Goal: Information Seeking & Learning: Learn about a topic

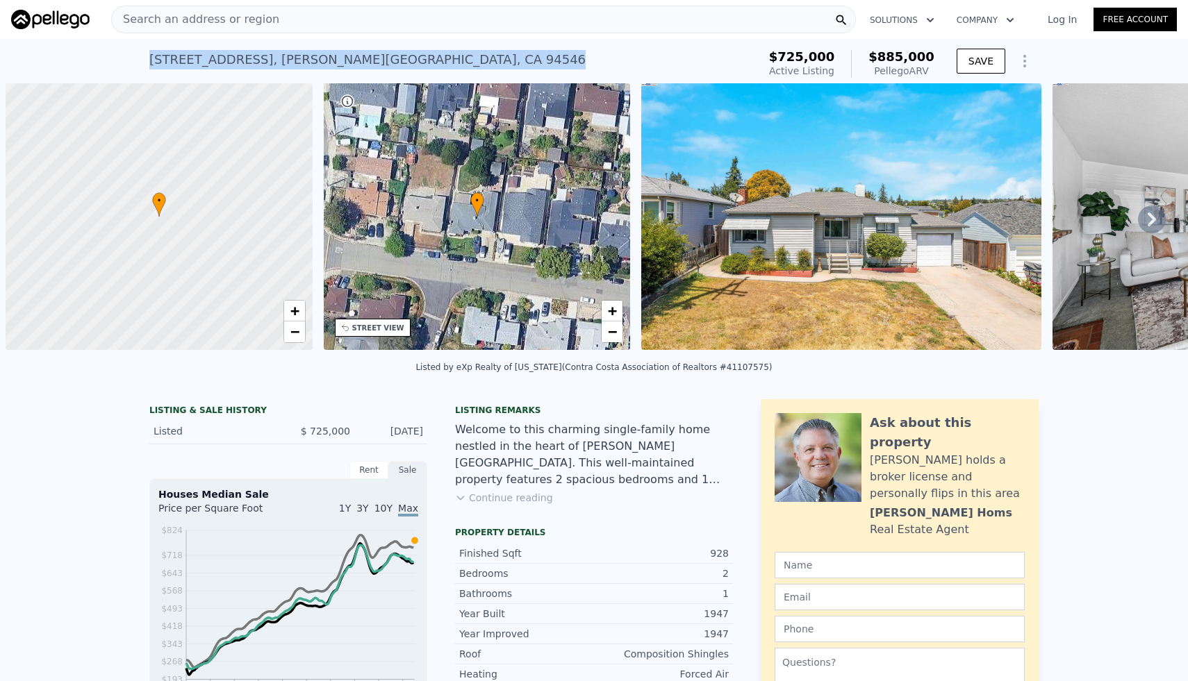
scroll to position [0, 6]
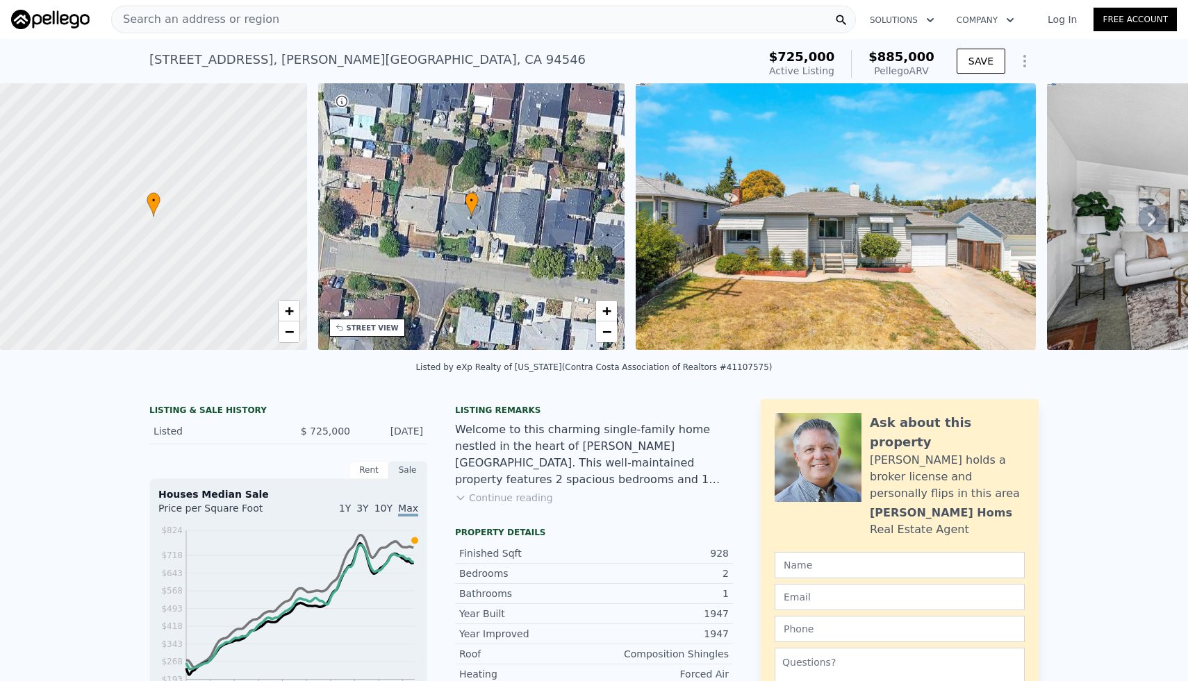
click at [336, 22] on div "Search an address or region" at bounding box center [483, 20] width 745 height 28
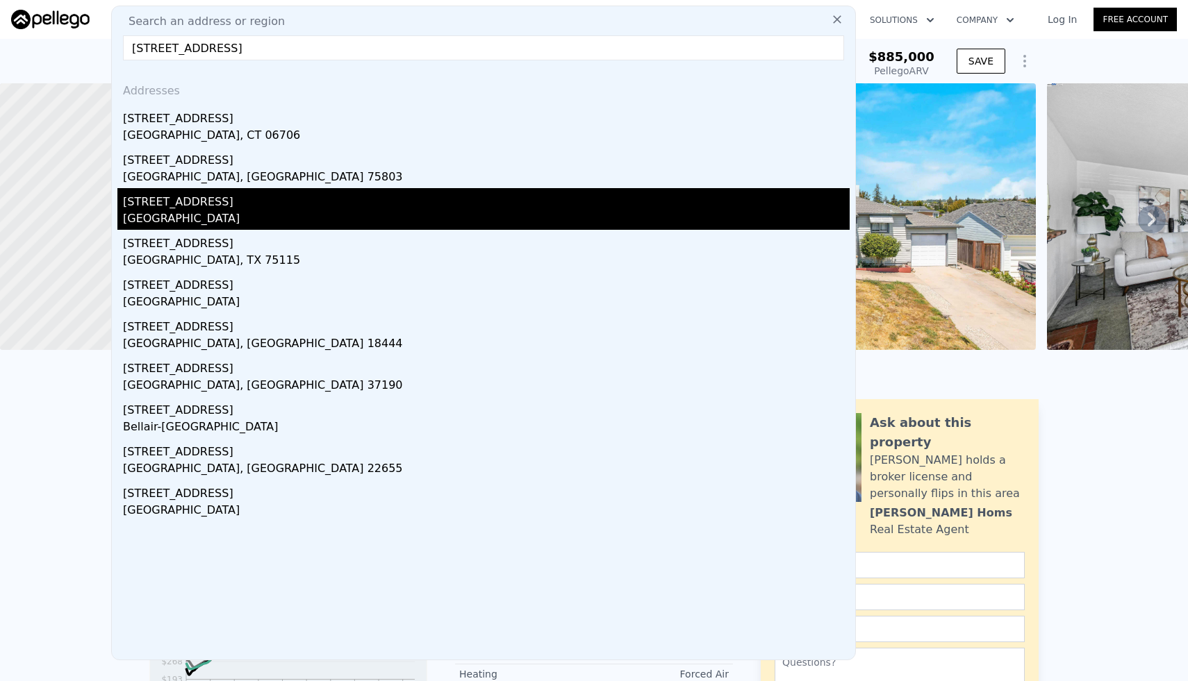
type input "[STREET_ADDRESS]"
click at [231, 219] on div "[GEOGRAPHIC_DATA]" at bounding box center [486, 219] width 727 height 19
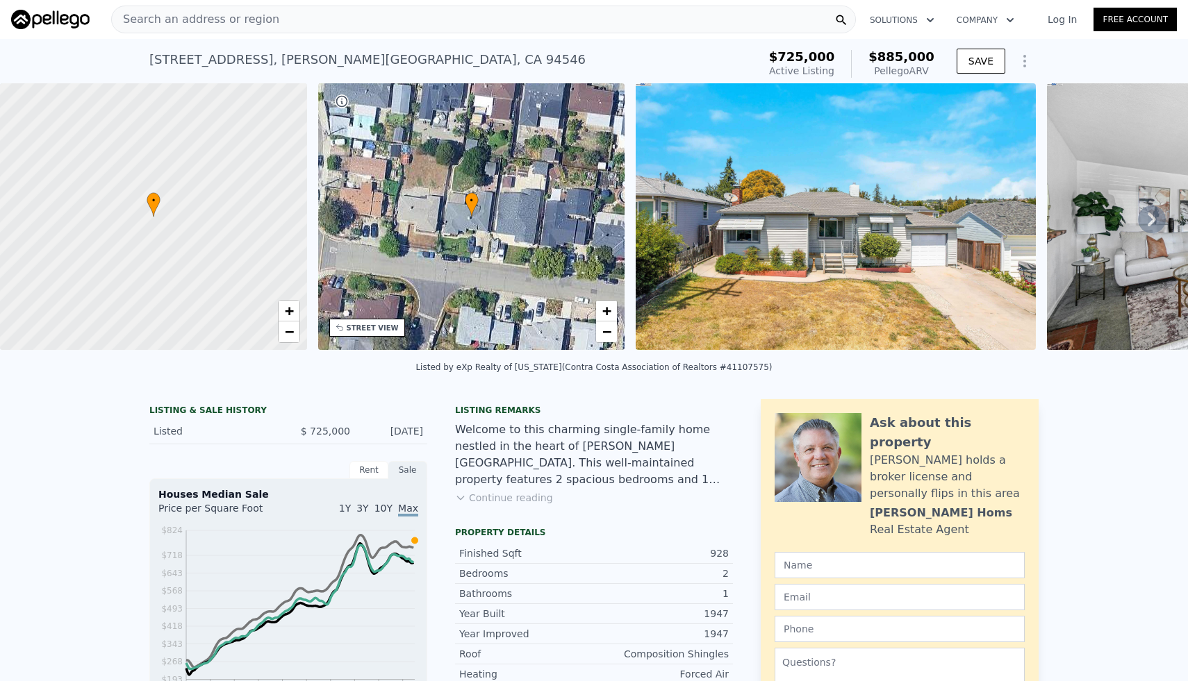
type input "2"
type input "4"
type input "1320"
type input "2205"
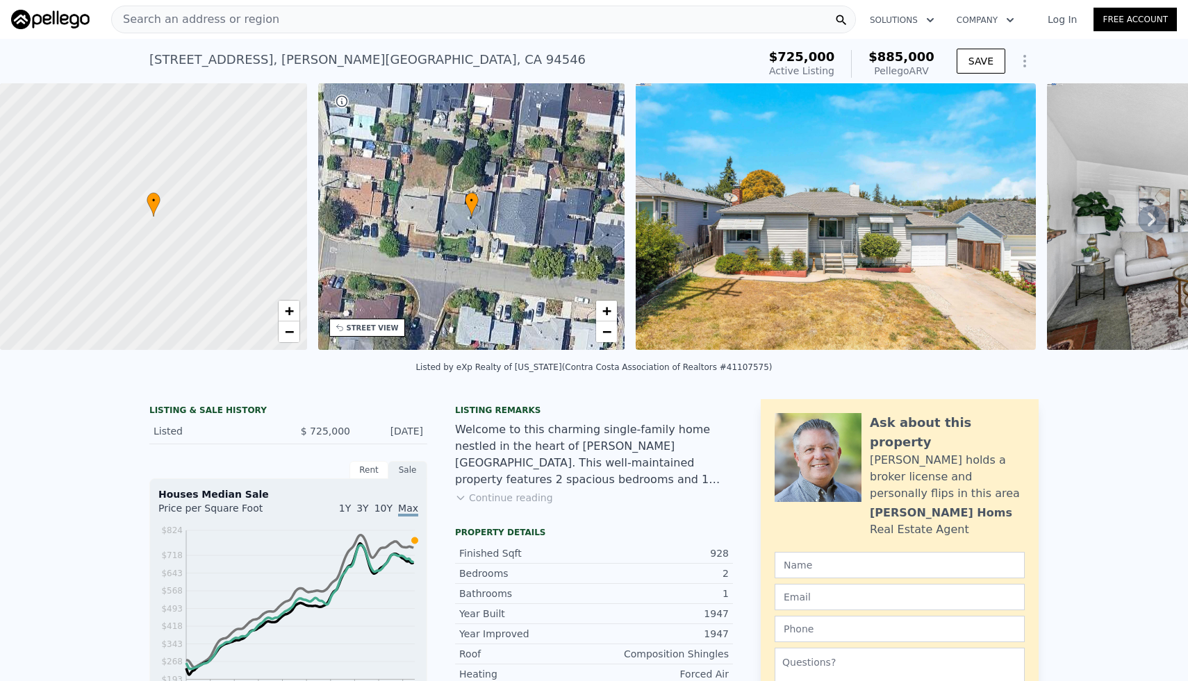
type input "2495"
type input "4181"
type input "$ 1,788,000"
type input "8"
type input "$ 547,444"
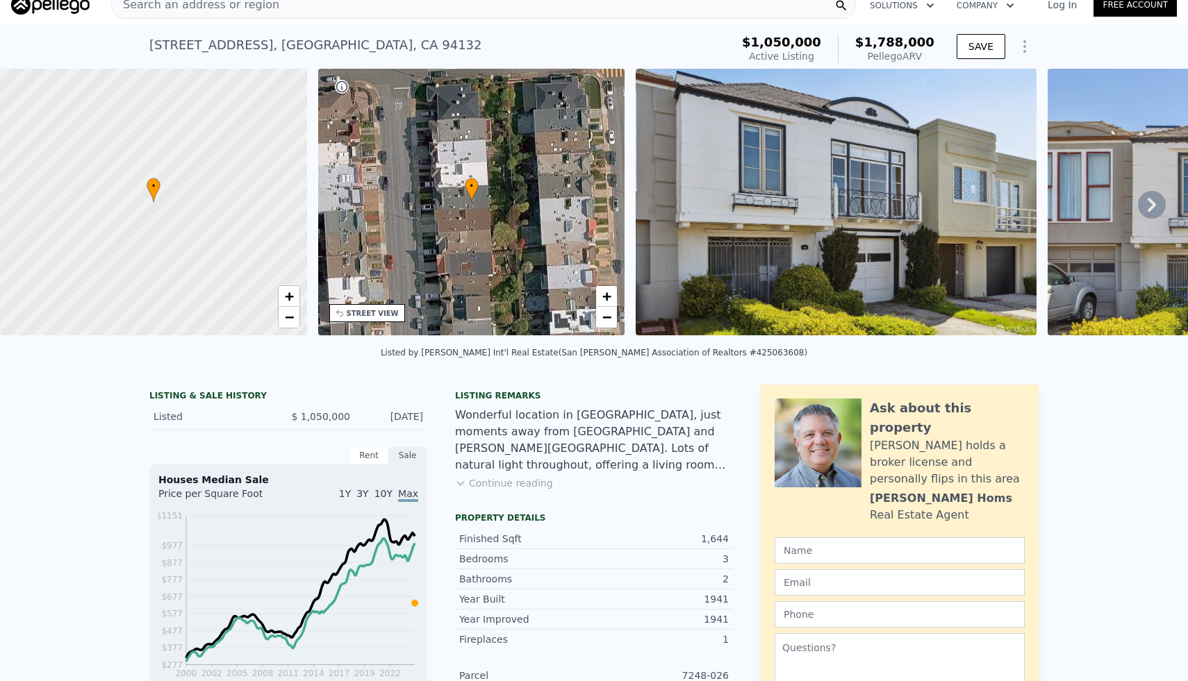
scroll to position [16, 0]
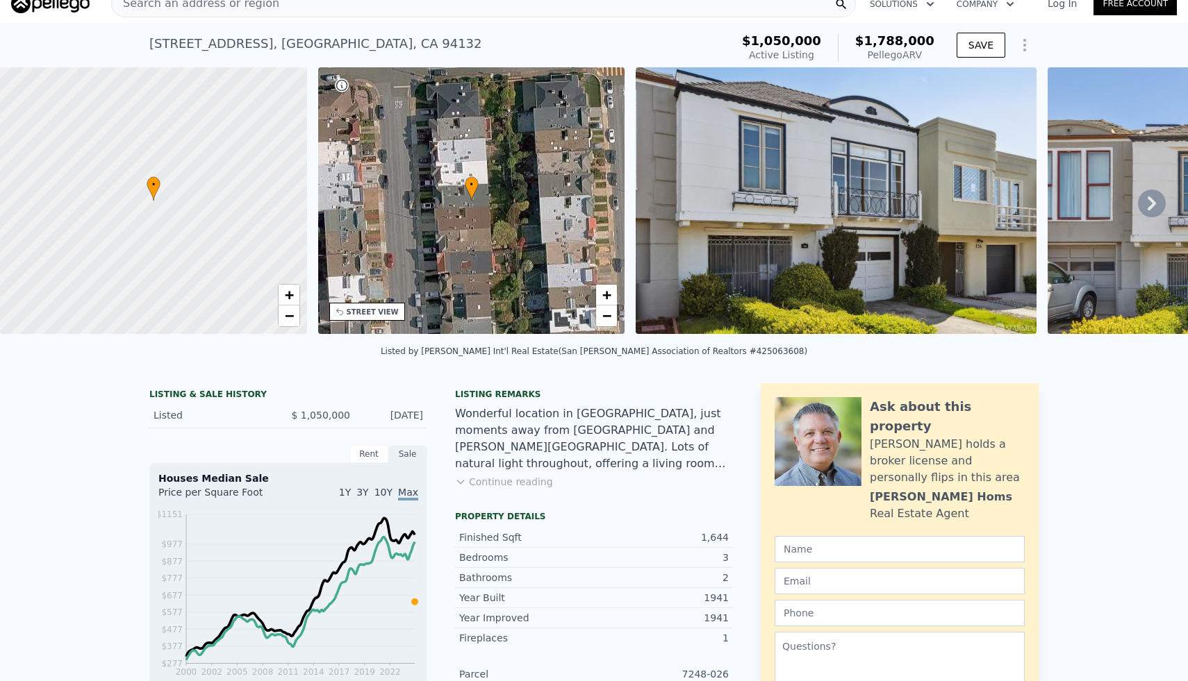
click at [506, 480] on button "Continue reading" at bounding box center [504, 482] width 98 height 14
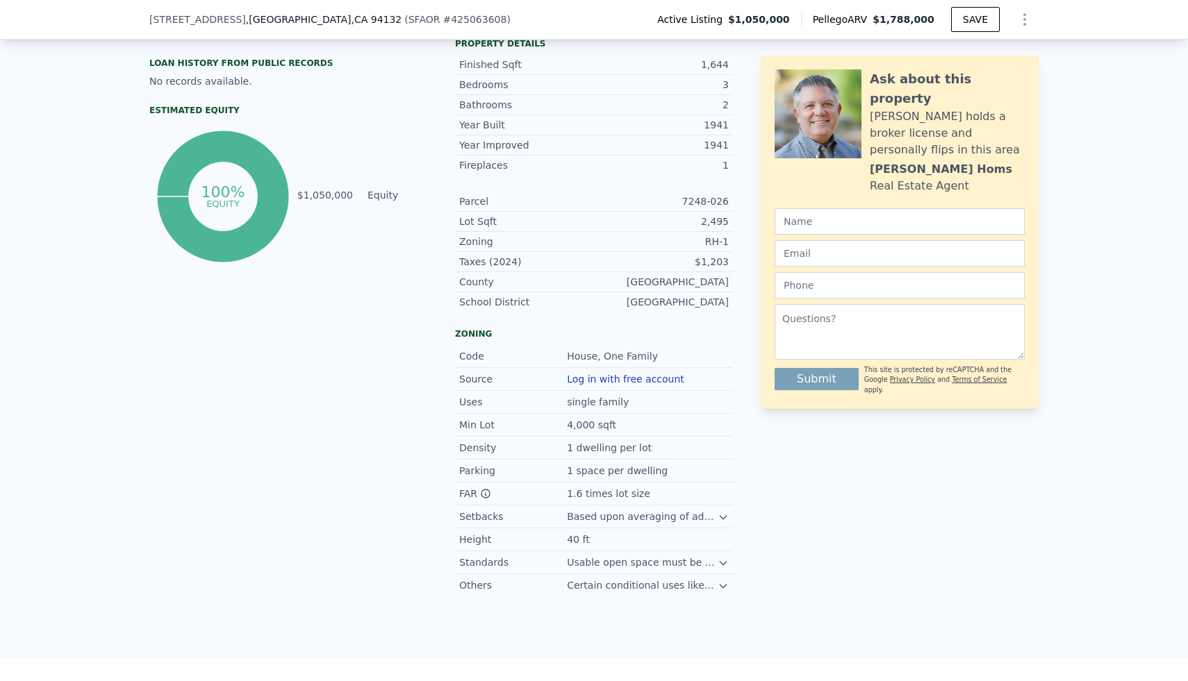
scroll to position [0, 0]
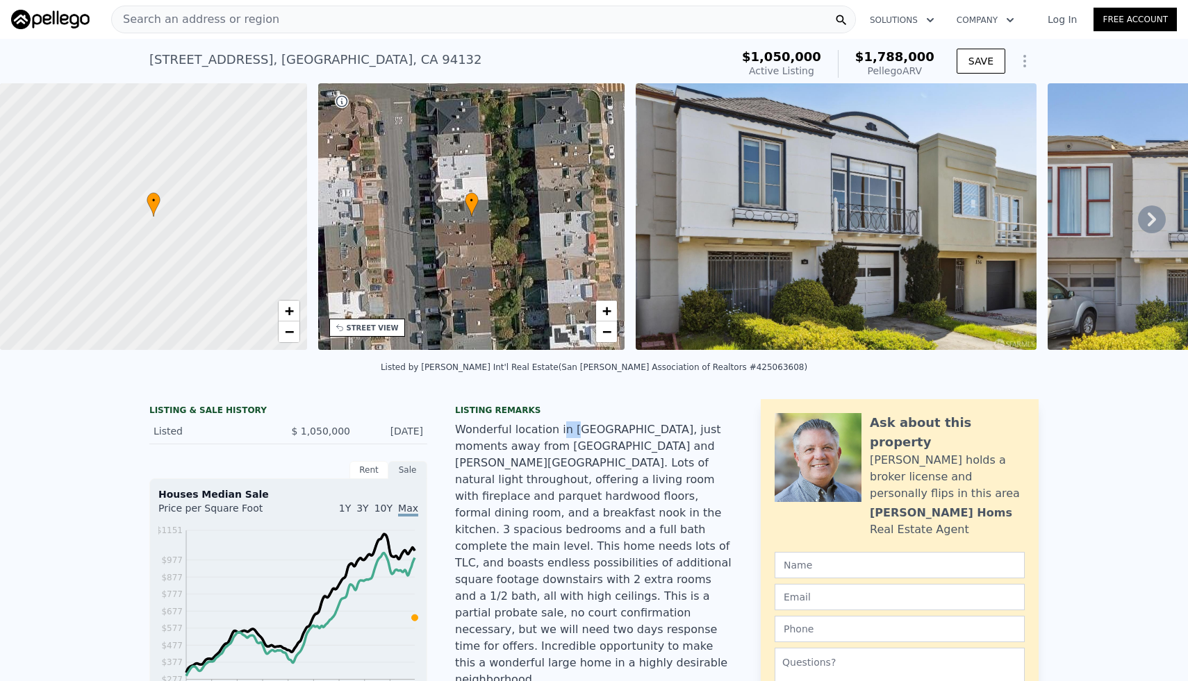
drag, startPoint x: 554, startPoint y: 427, endPoint x: 568, endPoint y: 429, distance: 14.0
click at [568, 429] on div "Wonderful location in [GEOGRAPHIC_DATA], just moments away from [GEOGRAPHIC_DAT…" at bounding box center [594, 555] width 278 height 267
click at [582, 433] on div "Wonderful location in [GEOGRAPHIC_DATA], just moments away from [GEOGRAPHIC_DAT…" at bounding box center [594, 555] width 278 height 267
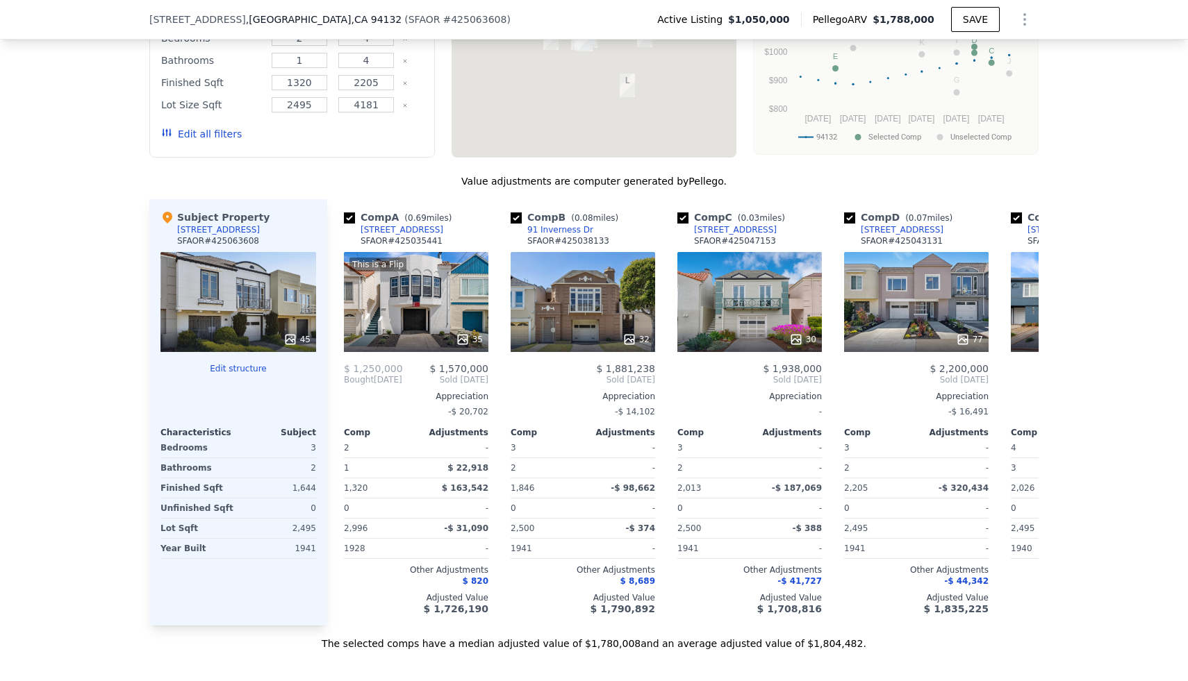
scroll to position [1564, 0]
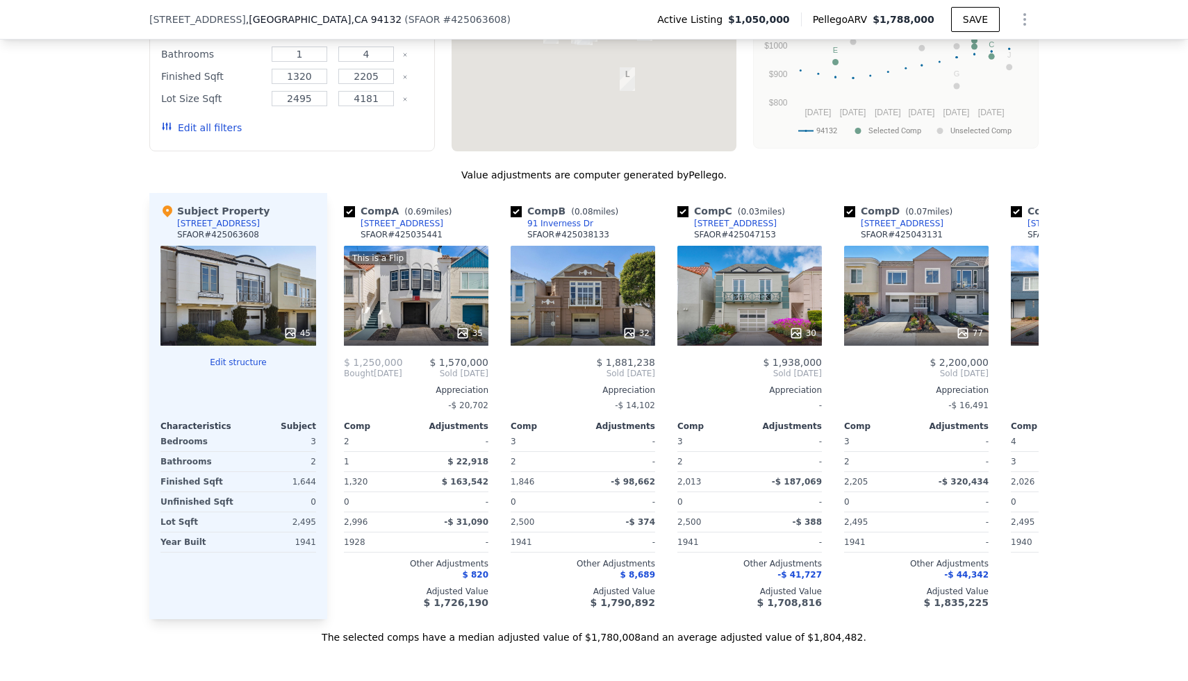
click at [225, 357] on button "Edit structure" at bounding box center [238, 362] width 156 height 11
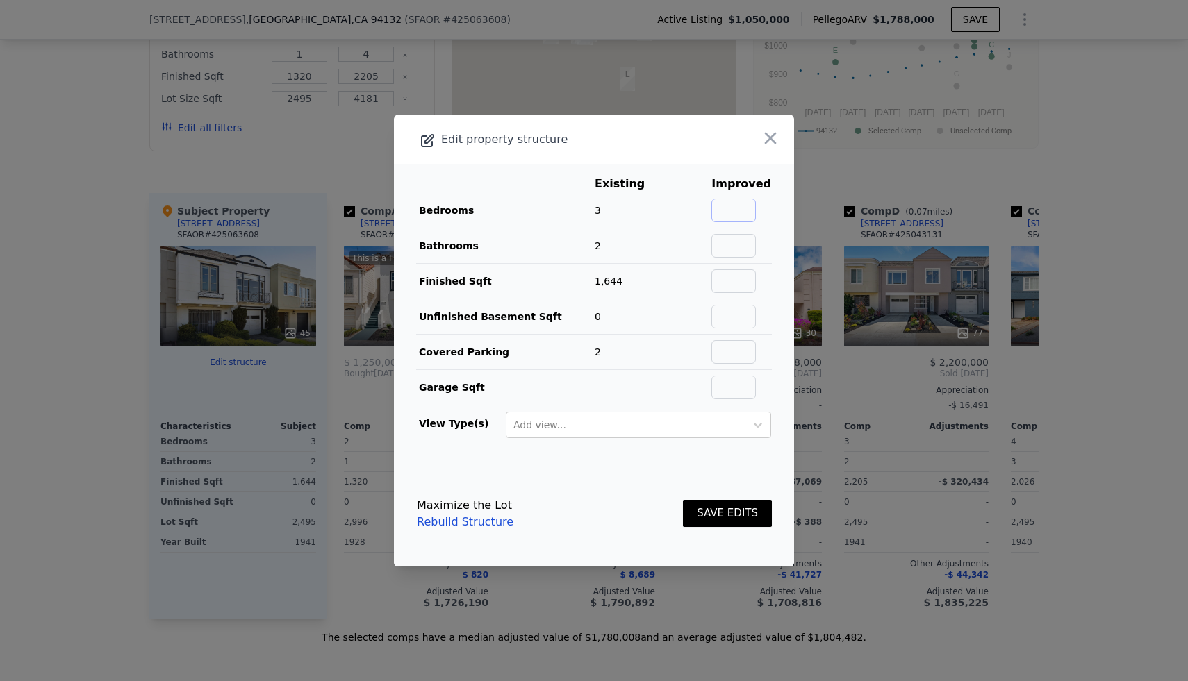
click at [736, 220] on input "text" at bounding box center [733, 211] width 44 height 24
type input "5"
click at [748, 246] on input "text" at bounding box center [733, 246] width 44 height 24
type input "3"
click at [747, 283] on input "text" at bounding box center [733, 282] width 44 height 24
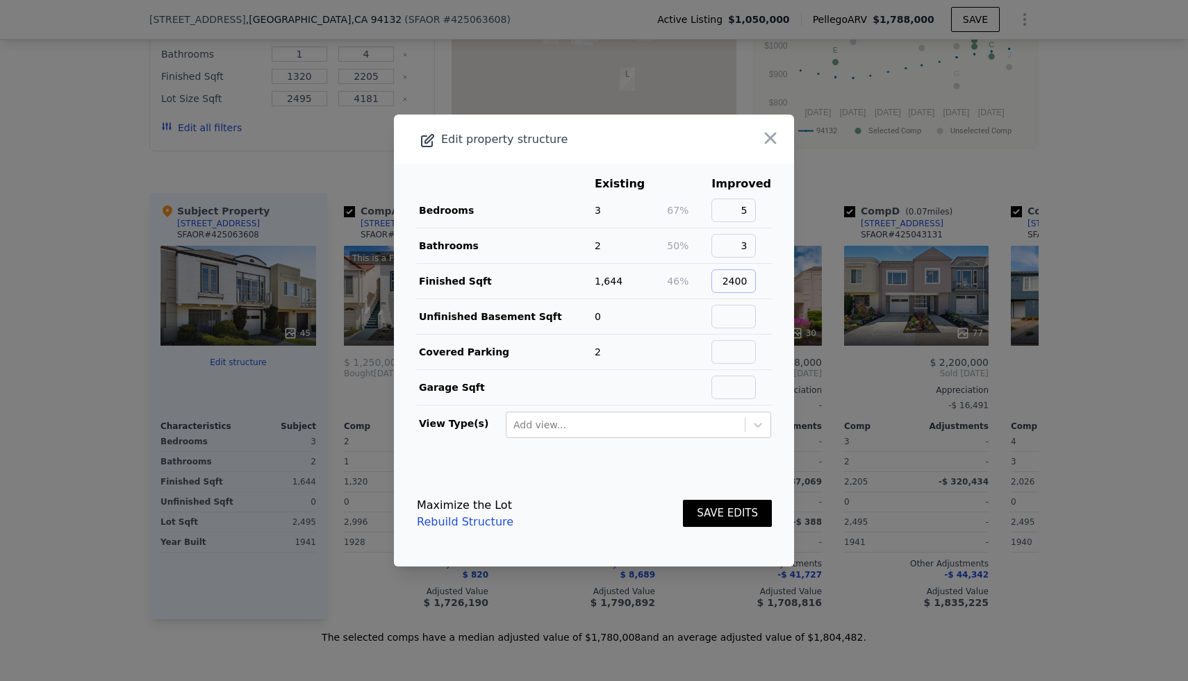
type input "2400"
click at [726, 526] on button "SAVE EDITS" at bounding box center [727, 513] width 89 height 27
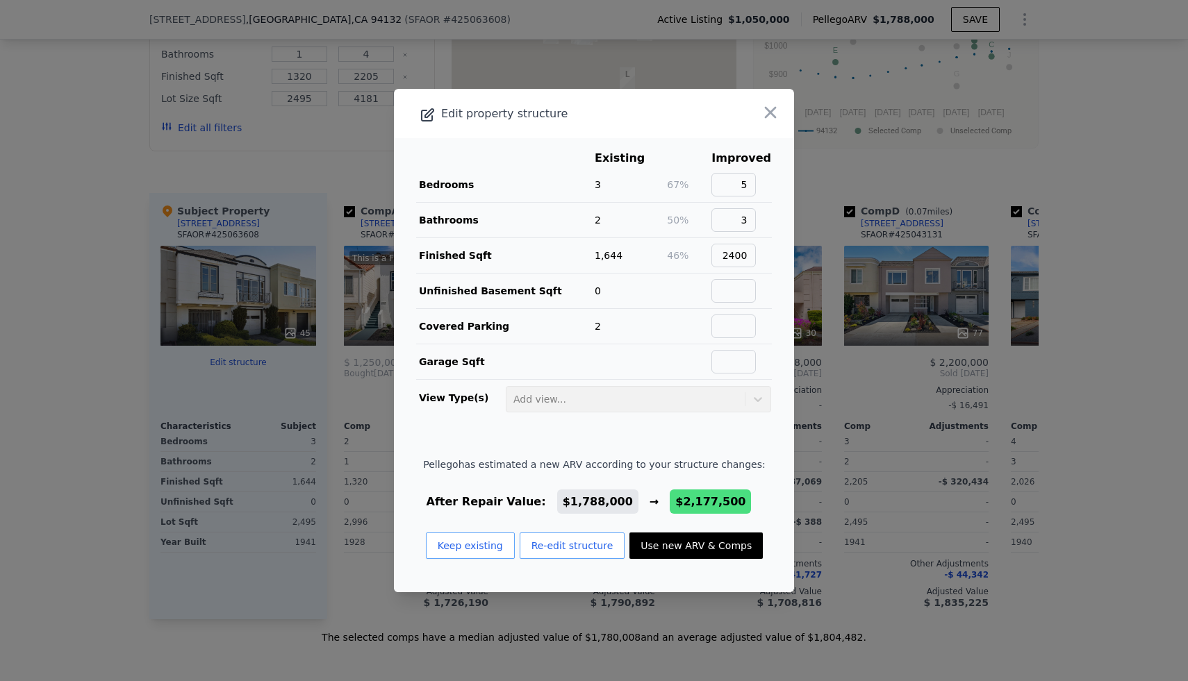
click at [114, 424] on div at bounding box center [594, 340] width 1188 height 681
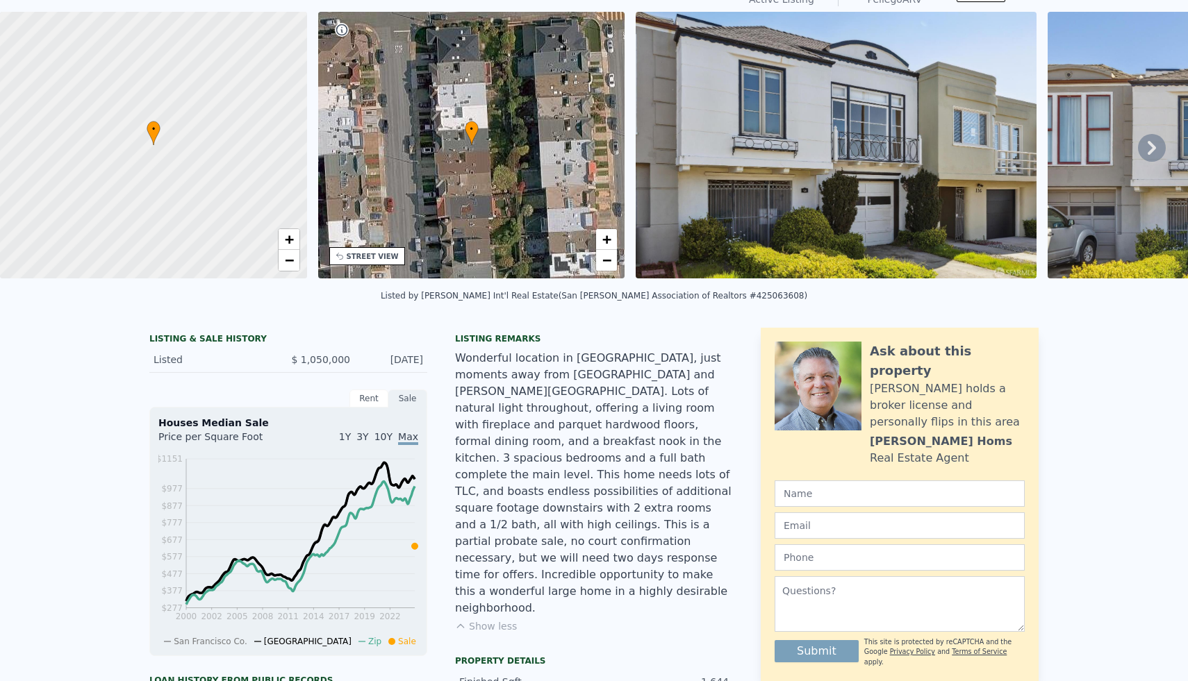
scroll to position [0, 0]
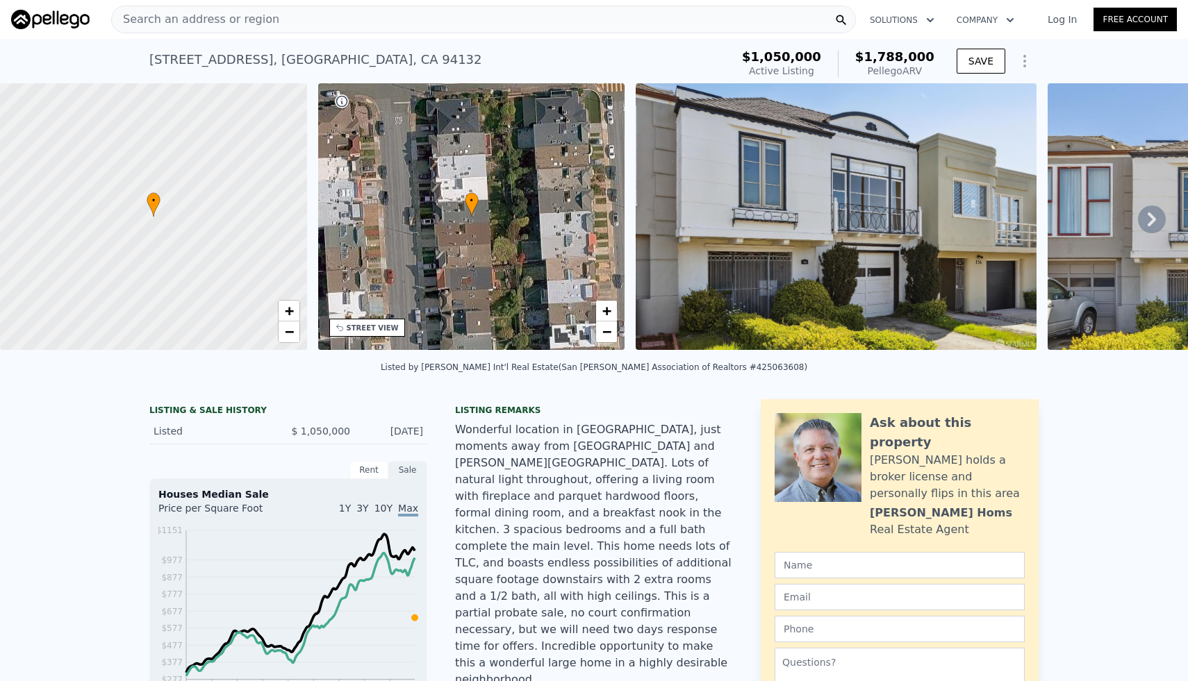
type input "3"
type input "2"
type input "1010"
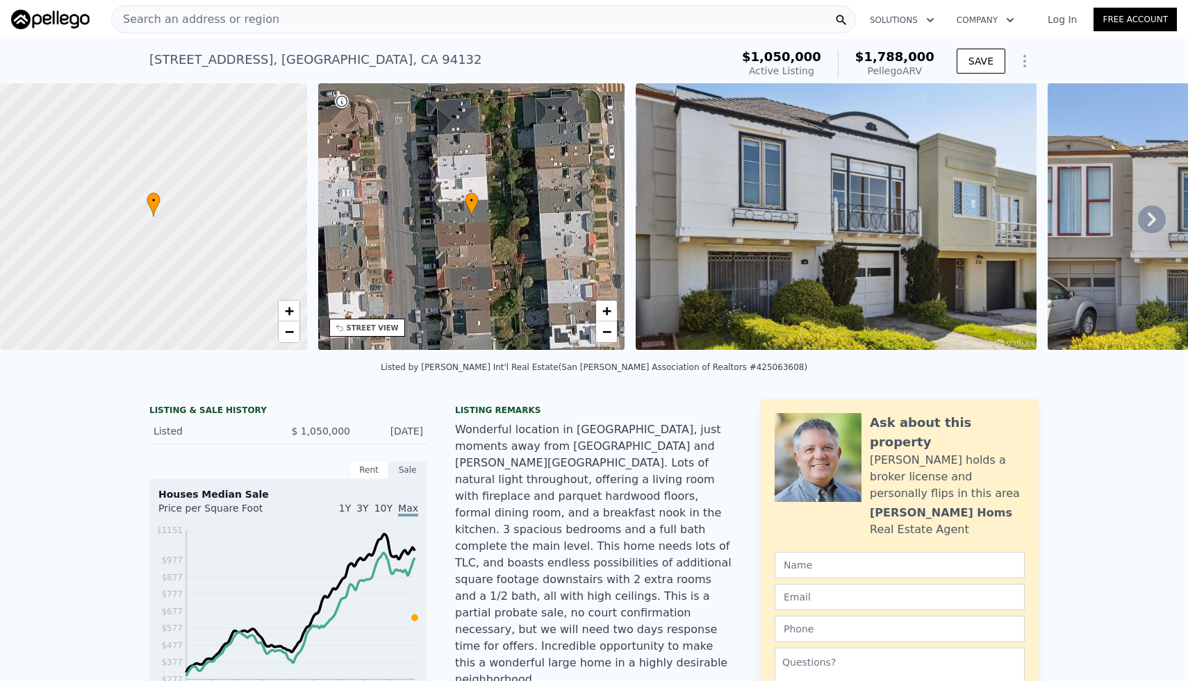
type input "1164"
type input "5000"
type input "7175"
type input "$ 885,000"
type input "6"
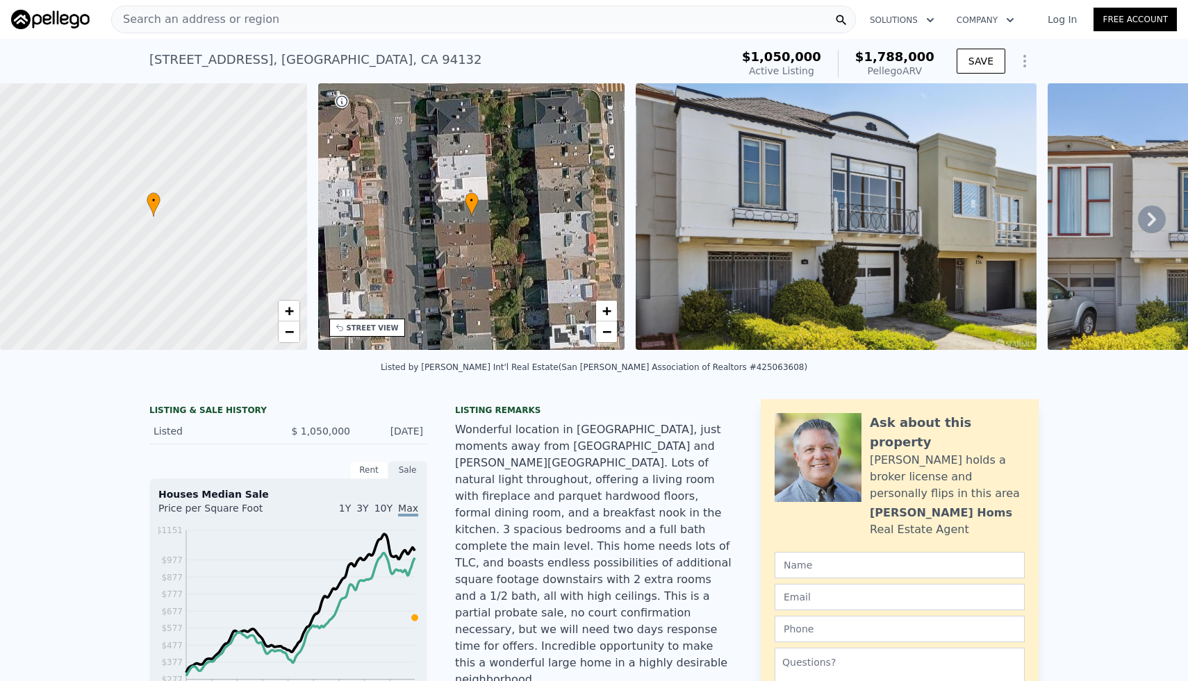
type input "$ 59,503"
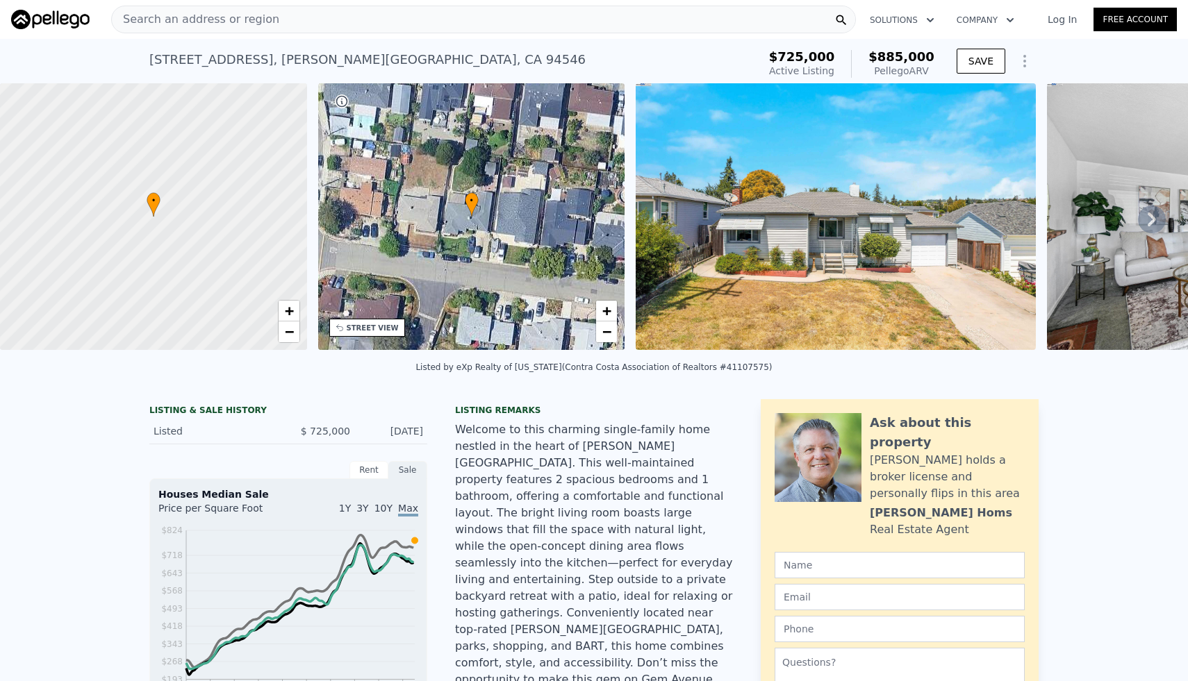
type input "2"
type input "4"
type input "1320"
type input "2205"
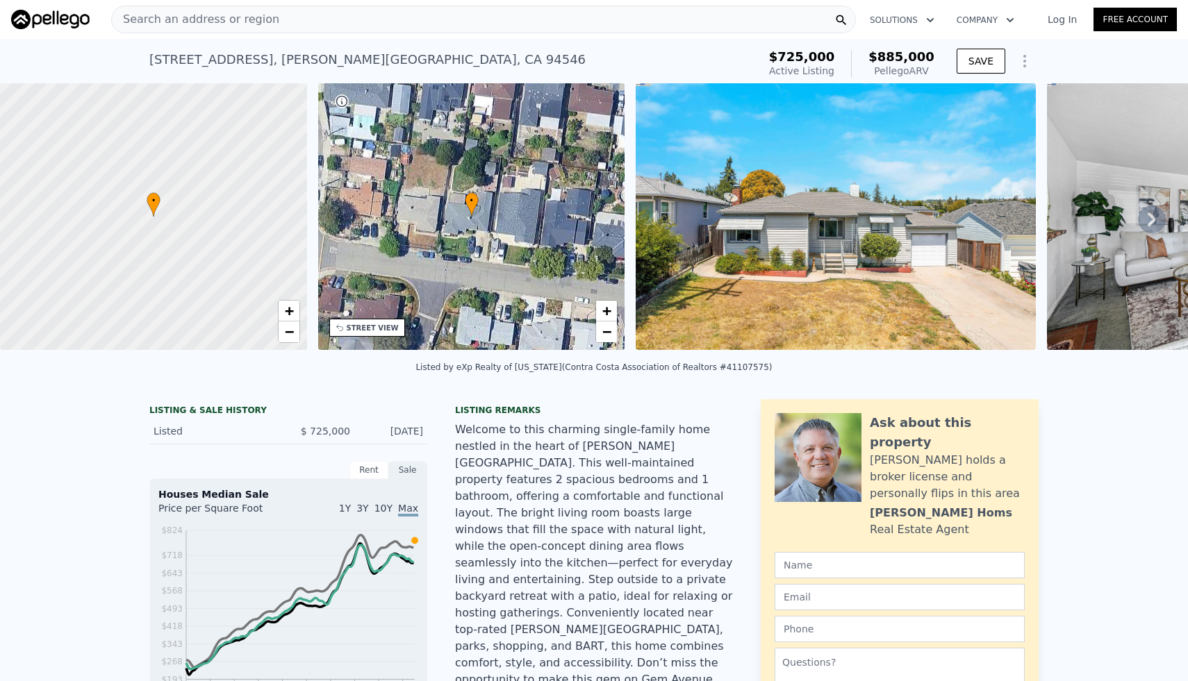
type input "2495"
type input "4181"
type input "$ 1,788,000"
type input "8"
type input "$ 547,444"
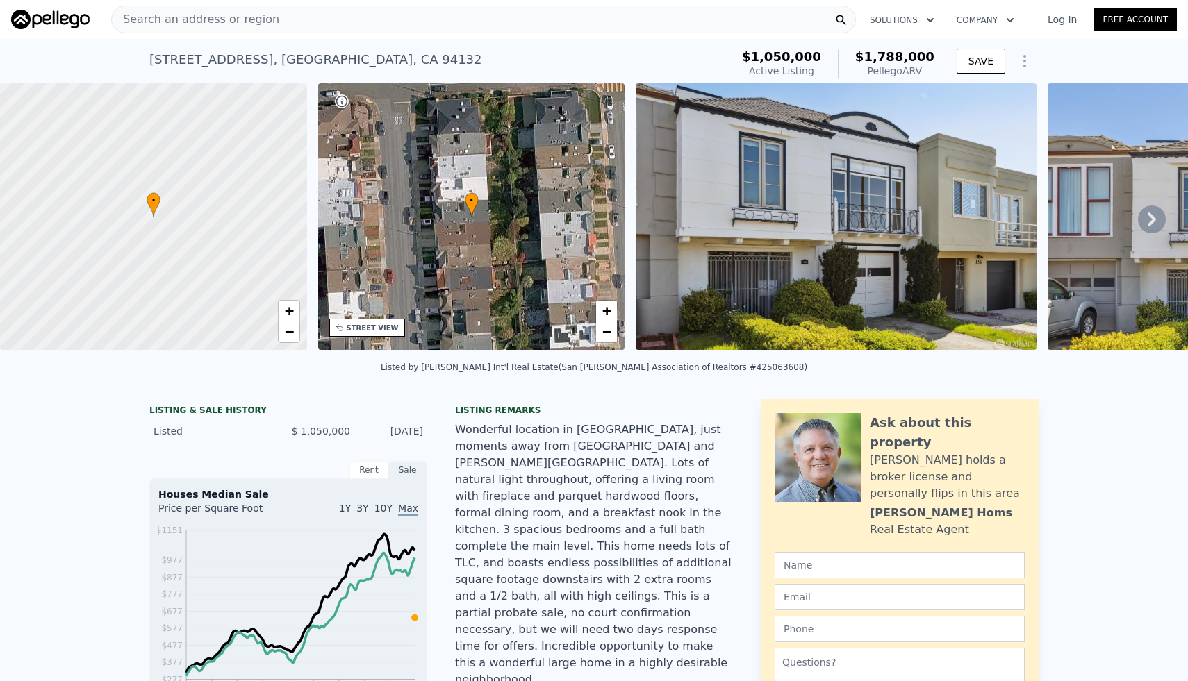
click at [308, 18] on div "Search an address or region" at bounding box center [483, 20] width 745 height 28
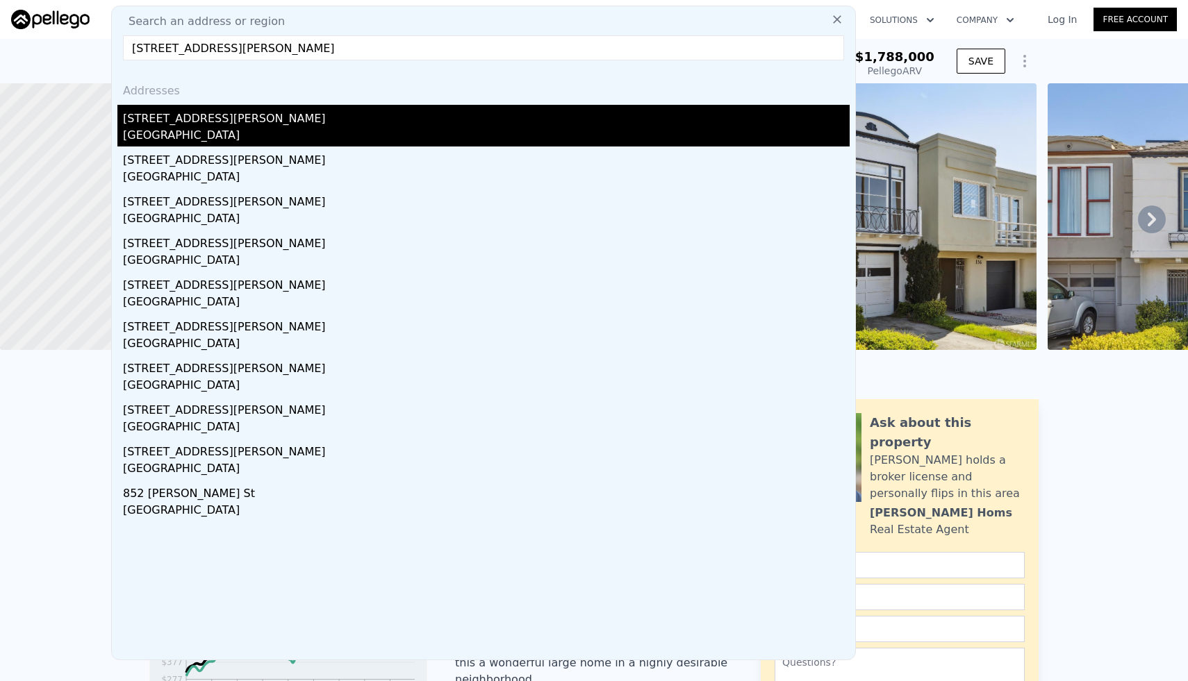
type input "[STREET_ADDRESS][PERSON_NAME]"
click at [252, 123] on div "[STREET_ADDRESS][PERSON_NAME]" at bounding box center [486, 116] width 727 height 22
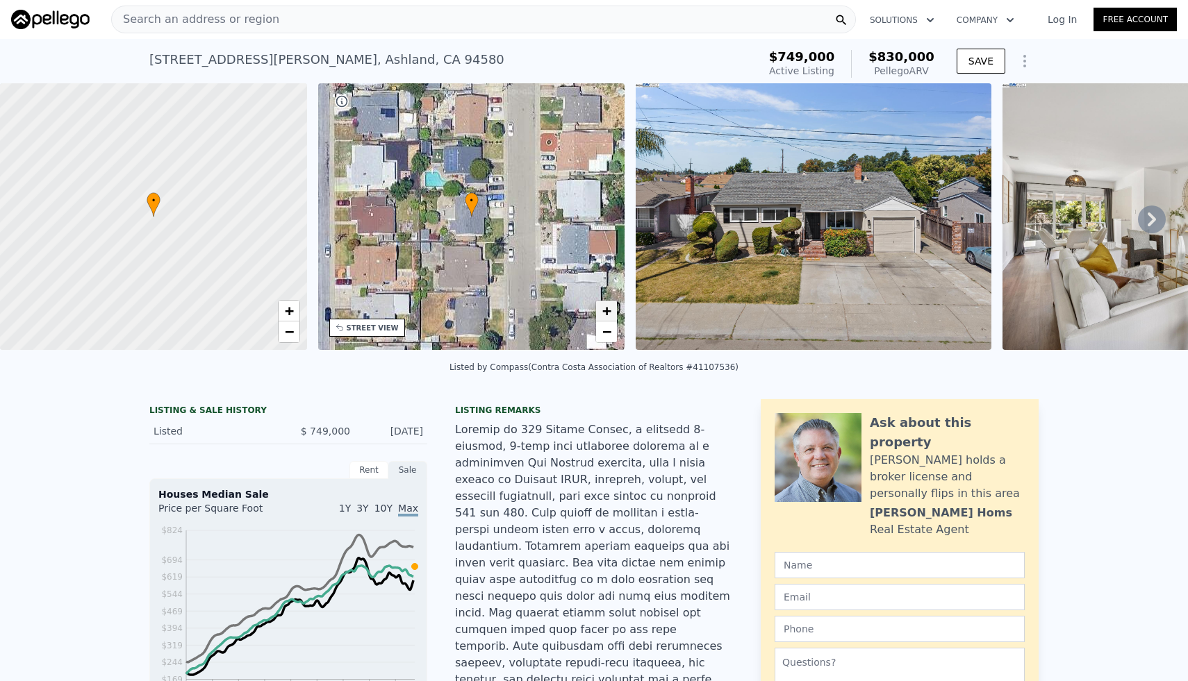
click at [613, 315] on link "+" at bounding box center [606, 311] width 21 height 21
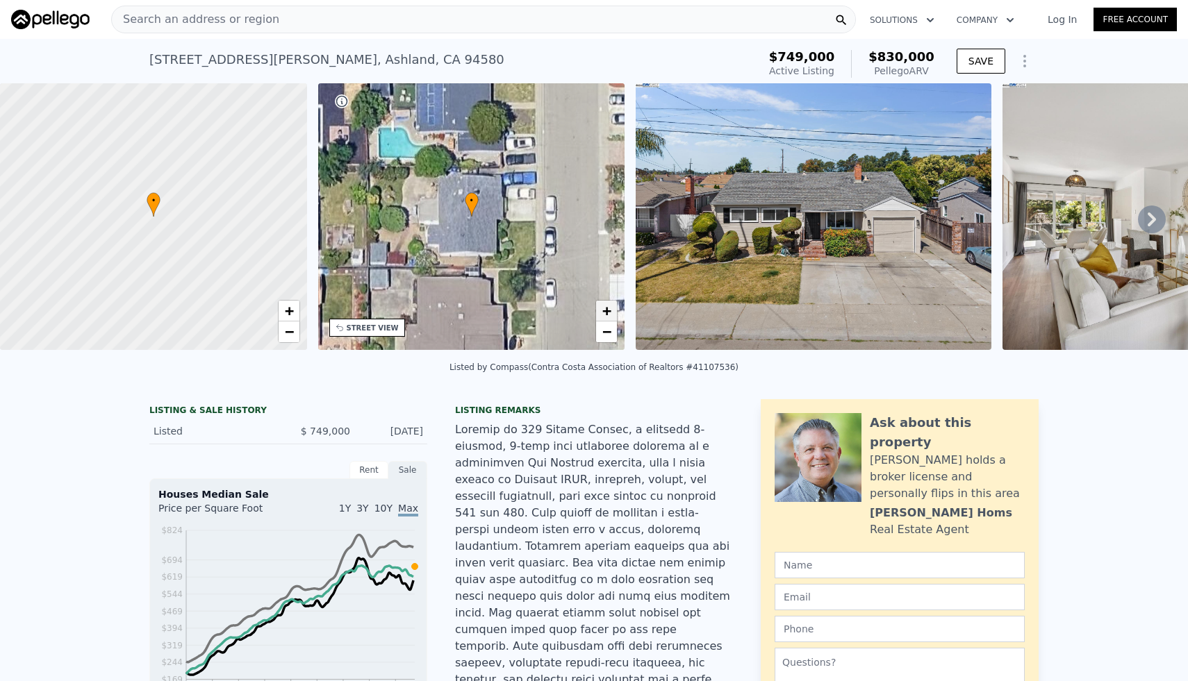
click at [613, 315] on link "+" at bounding box center [606, 311] width 21 height 21
click at [611, 314] on span "+" at bounding box center [606, 310] width 9 height 17
click at [190, 60] on div "[STREET_ADDRESS][PERSON_NAME]" at bounding box center [326, 59] width 355 height 19
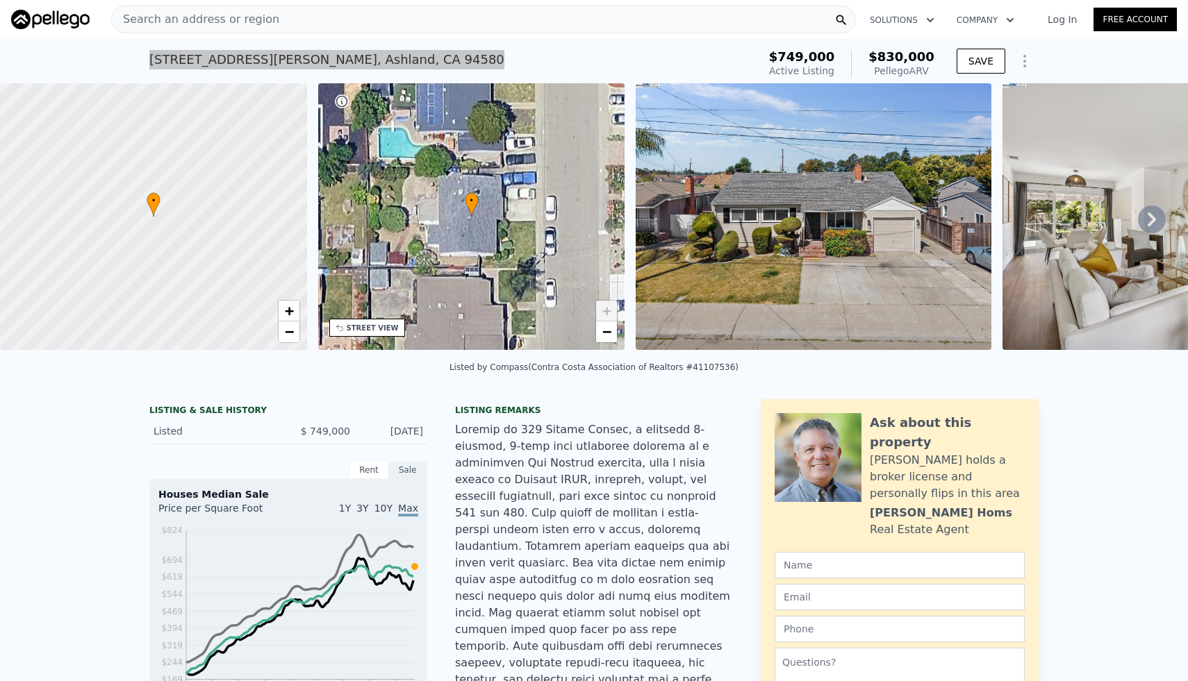
click at [382, 25] on div "Search an address or region" at bounding box center [483, 20] width 745 height 28
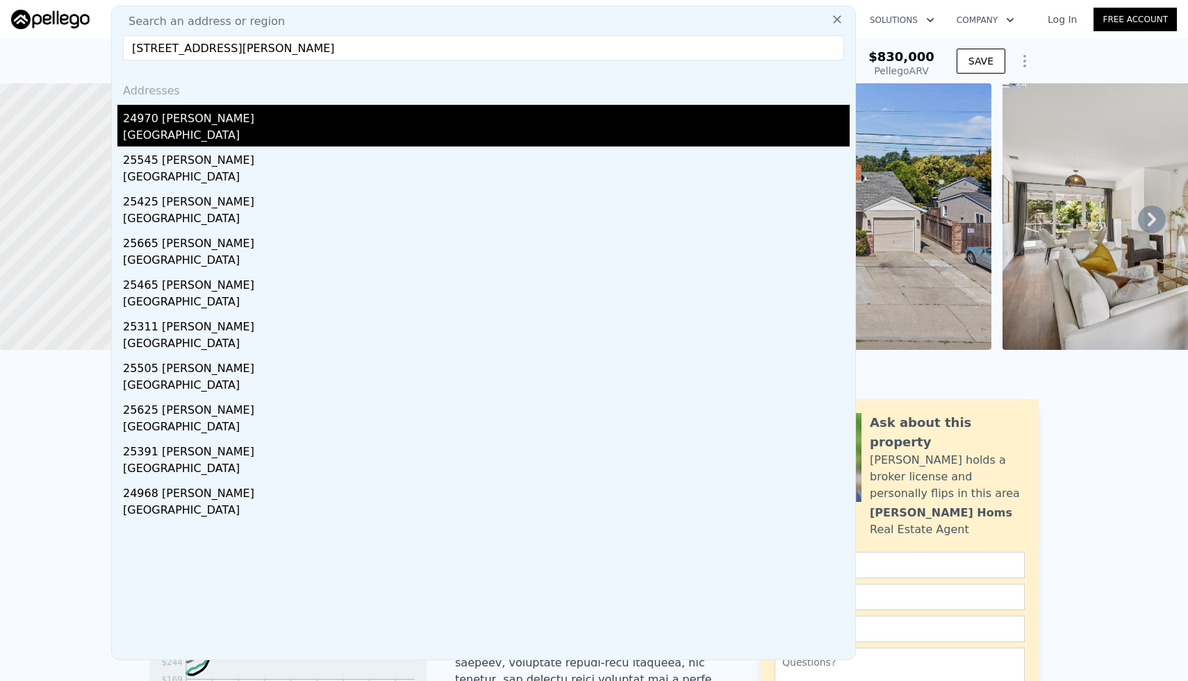
type input "[STREET_ADDRESS][PERSON_NAME]"
click at [279, 132] on div "[GEOGRAPHIC_DATA]" at bounding box center [486, 136] width 727 height 19
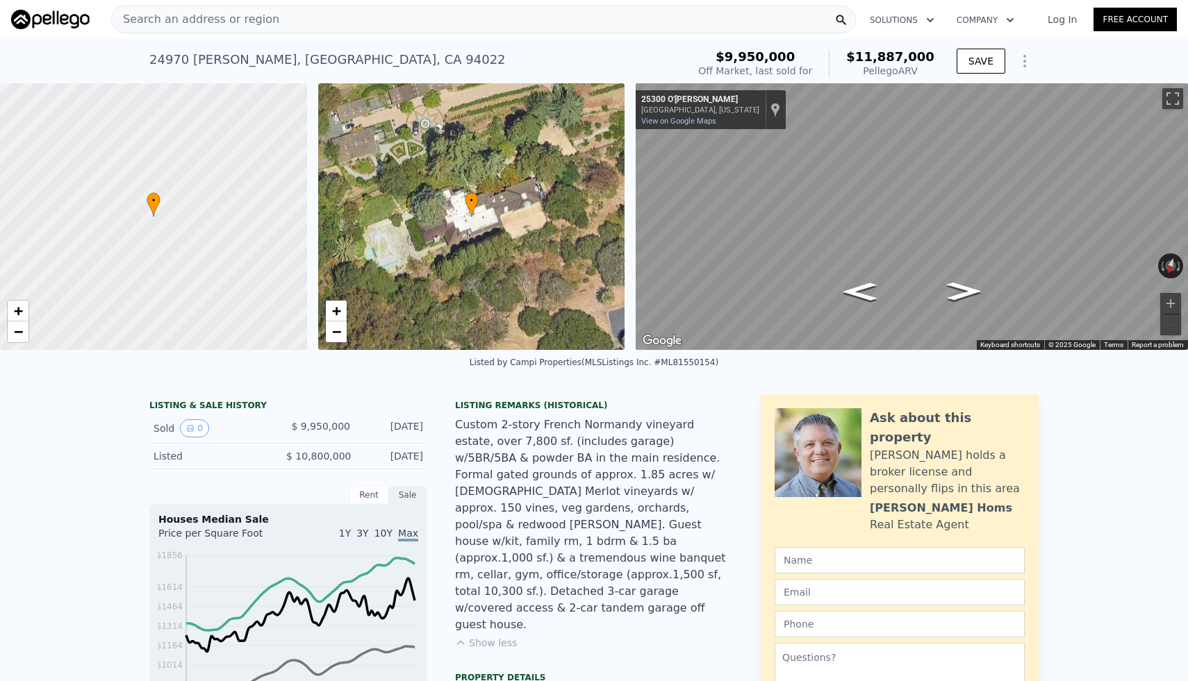
click at [221, 63] on div "[STREET_ADDRESS][PERSON_NAME]" at bounding box center [327, 59] width 356 height 19
